Goal: Navigation & Orientation: Find specific page/section

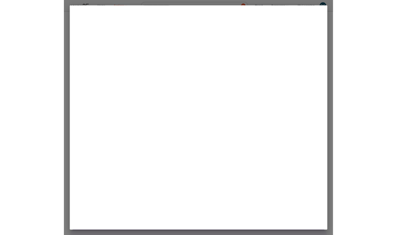
scroll to position [146, 0]
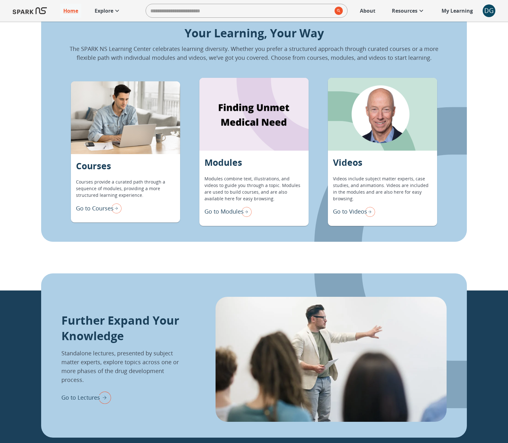
scroll to position [555, 0]
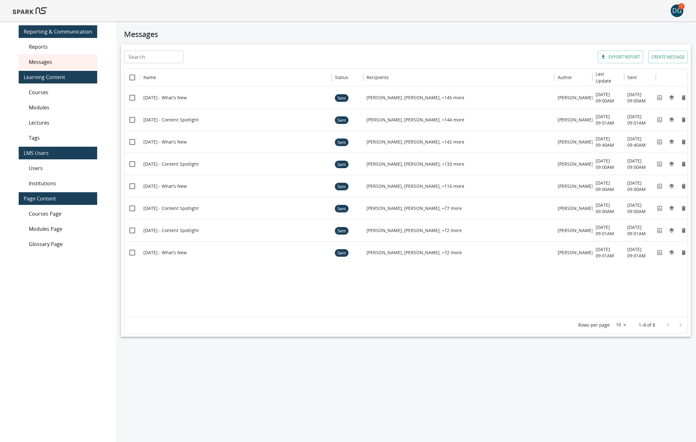
scroll to position [29, 0]
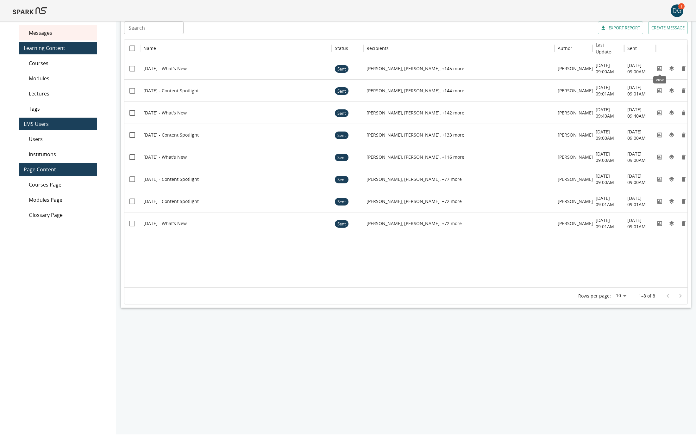
click at [659, 67] on icon "View" at bounding box center [659, 68] width 5 height 5
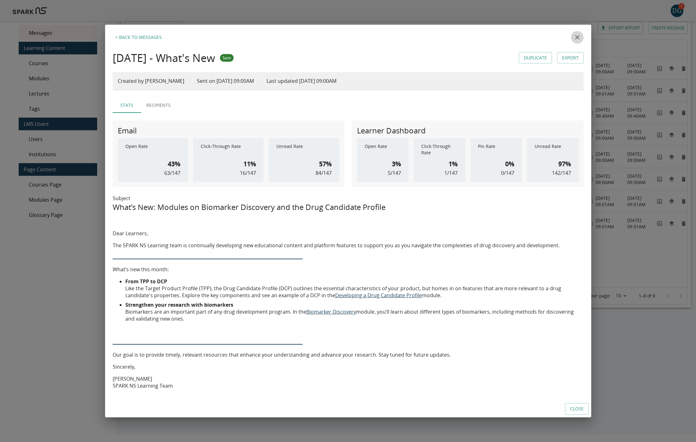
click at [577, 40] on icon "close" at bounding box center [577, 38] width 8 height 8
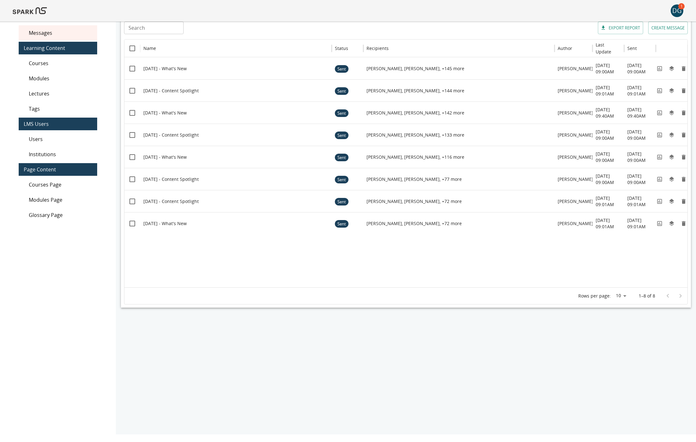
click at [684, 9] on div "DG 1" at bounding box center [348, 11] width 696 height 22
click at [682, 9] on div "DG" at bounding box center [676, 10] width 13 height 13
click at [659, 60] on span "My Messages 1" at bounding box center [663, 63] width 55 height 8
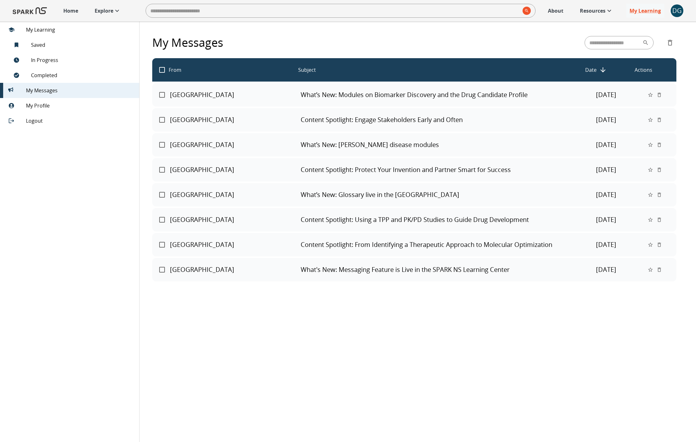
click at [43, 109] on span "My Profile" at bounding box center [80, 106] width 108 height 8
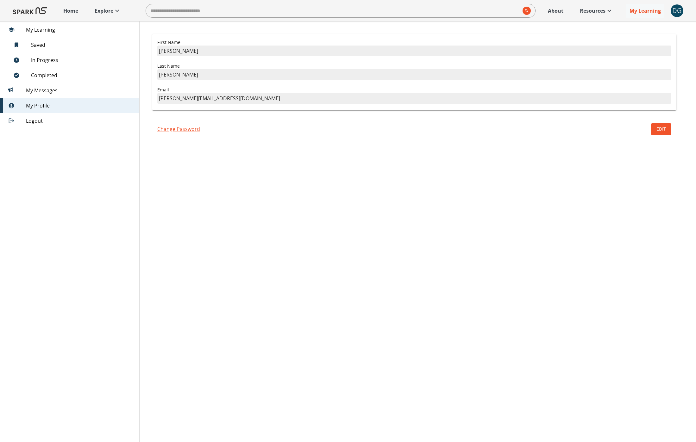
click at [72, 16] on link "Home" at bounding box center [70, 11] width 21 height 14
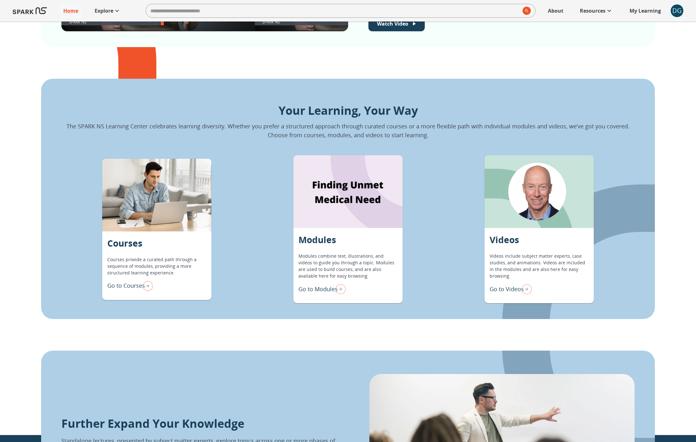
scroll to position [492, 0]
